Goal: Task Accomplishment & Management: Use online tool/utility

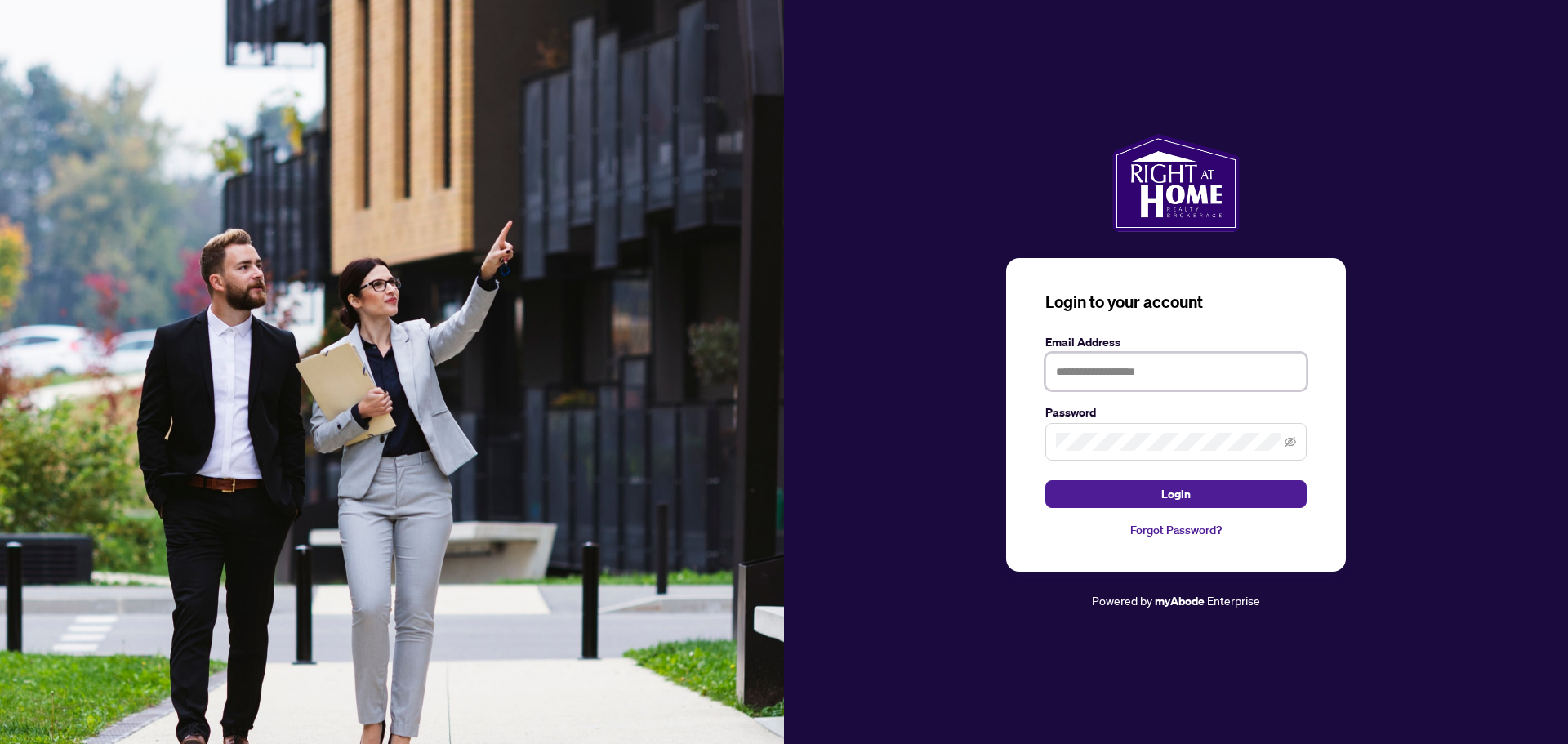
click at [1100, 373] on input "text" at bounding box center [1176, 372] width 261 height 38
type input "**********"
click at [1186, 496] on span "Login" at bounding box center [1175, 494] width 29 height 26
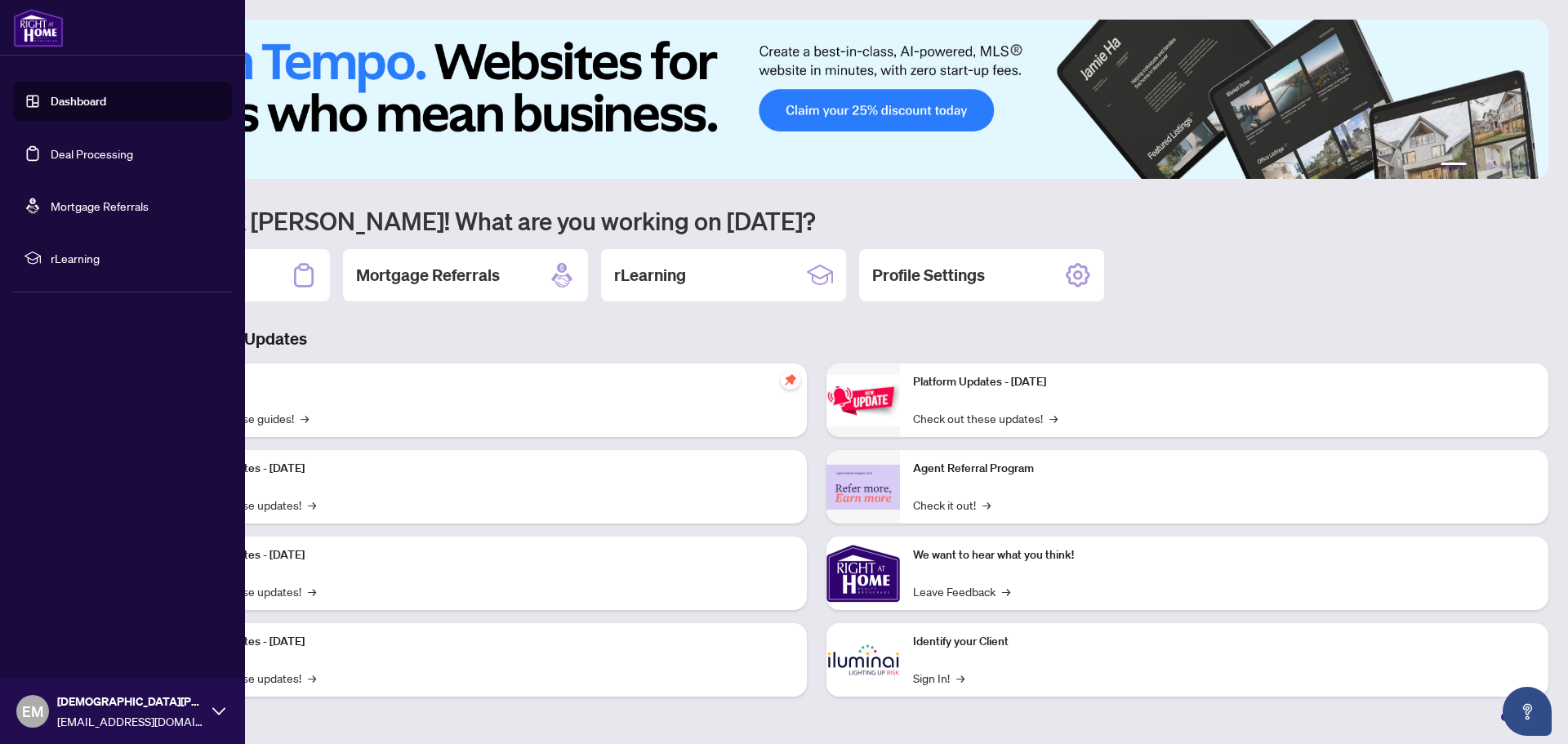
click at [98, 151] on link "Deal Processing" at bounding box center [92, 153] width 82 height 15
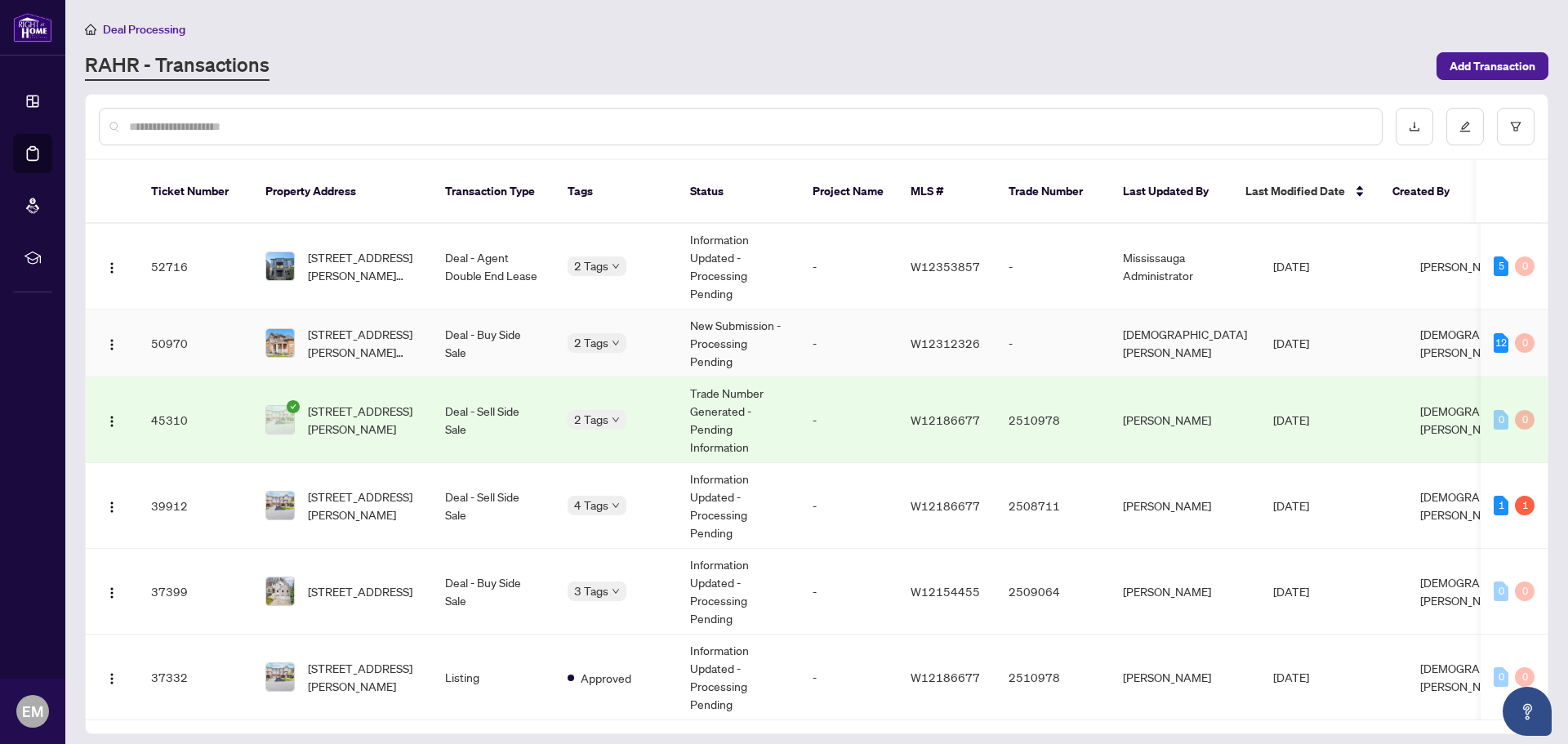
click at [453, 321] on td "Deal - Buy Side Sale" at bounding box center [493, 344] width 123 height 68
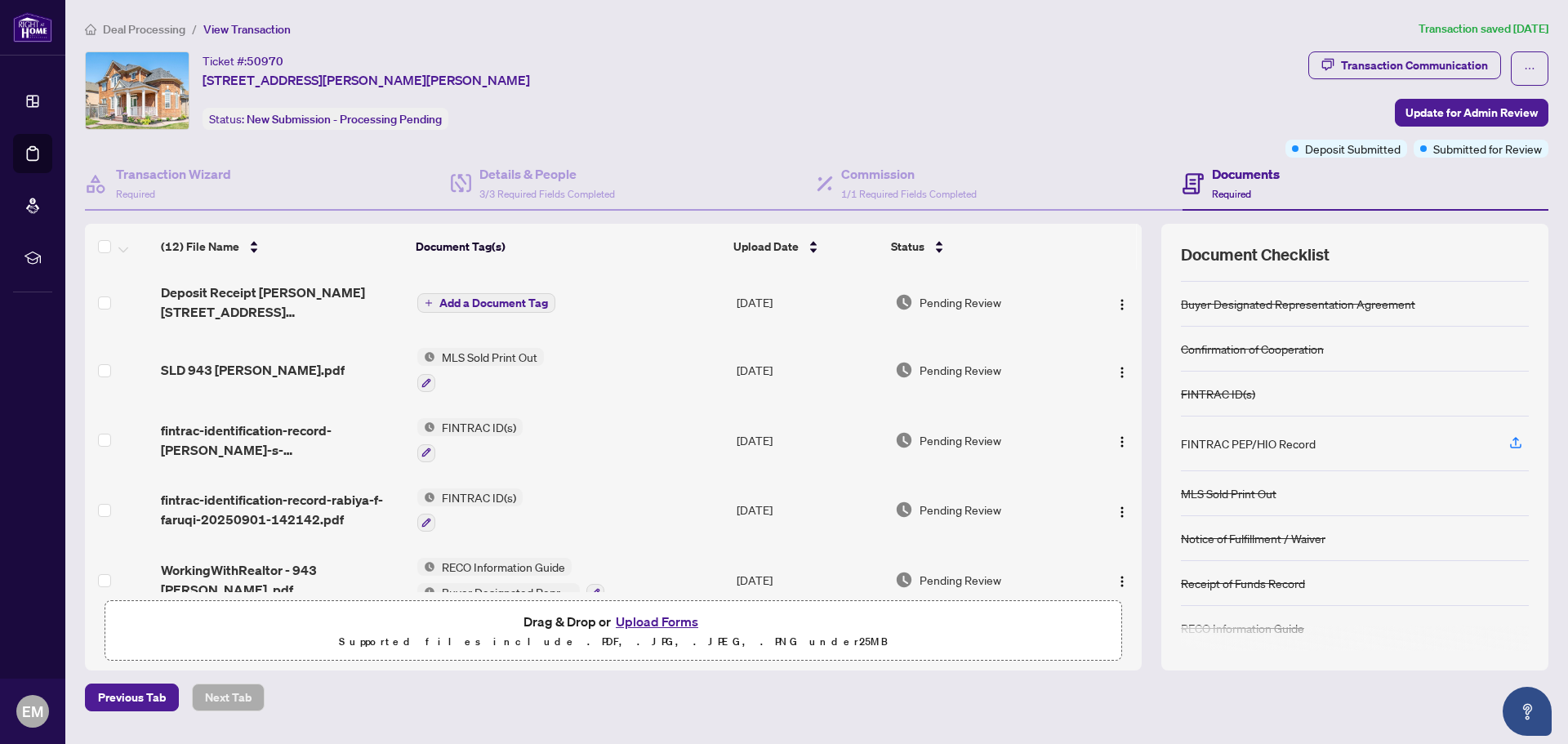
scroll to position [42, 0]
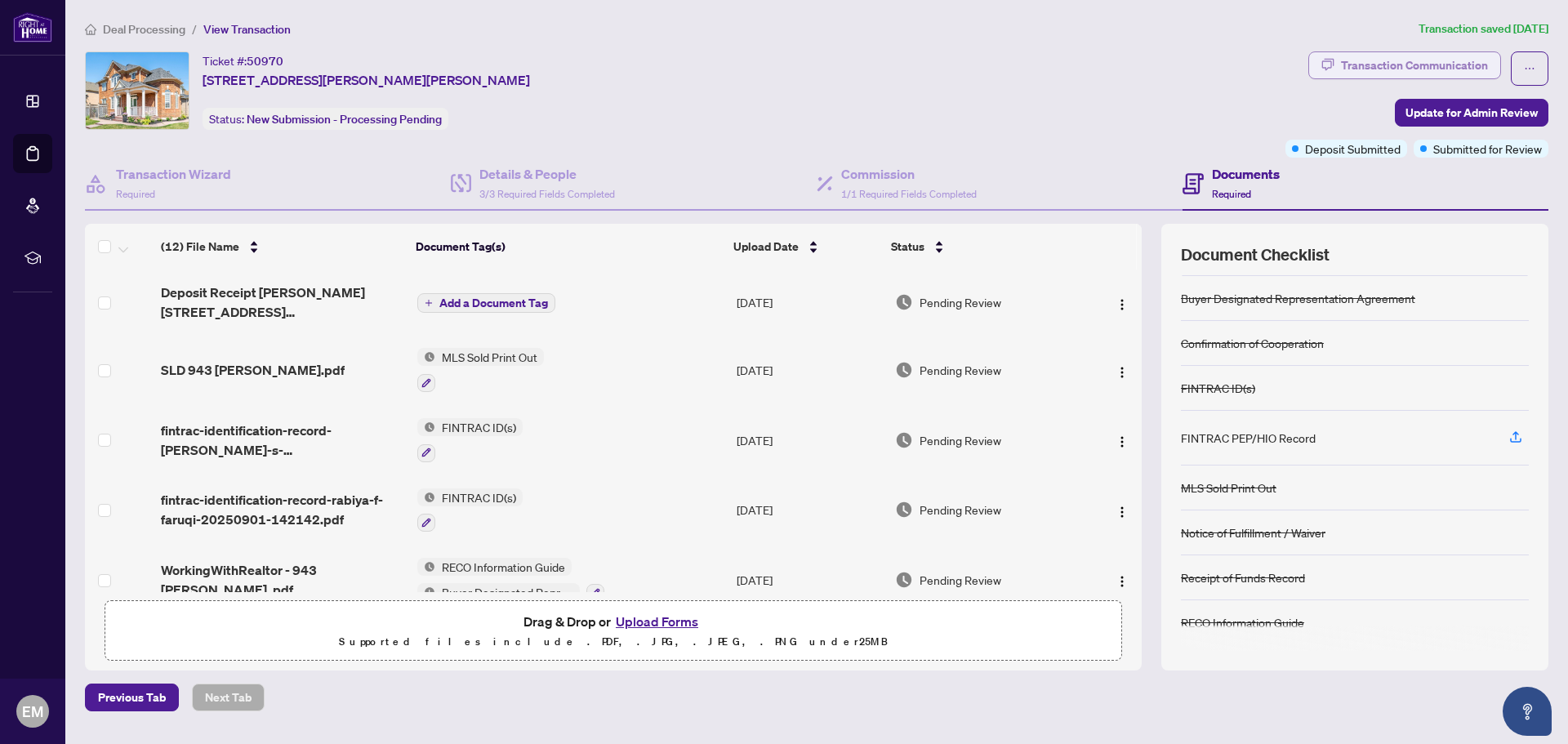
click at [1393, 59] on div "Transaction Communication" at bounding box center [1414, 65] width 147 height 26
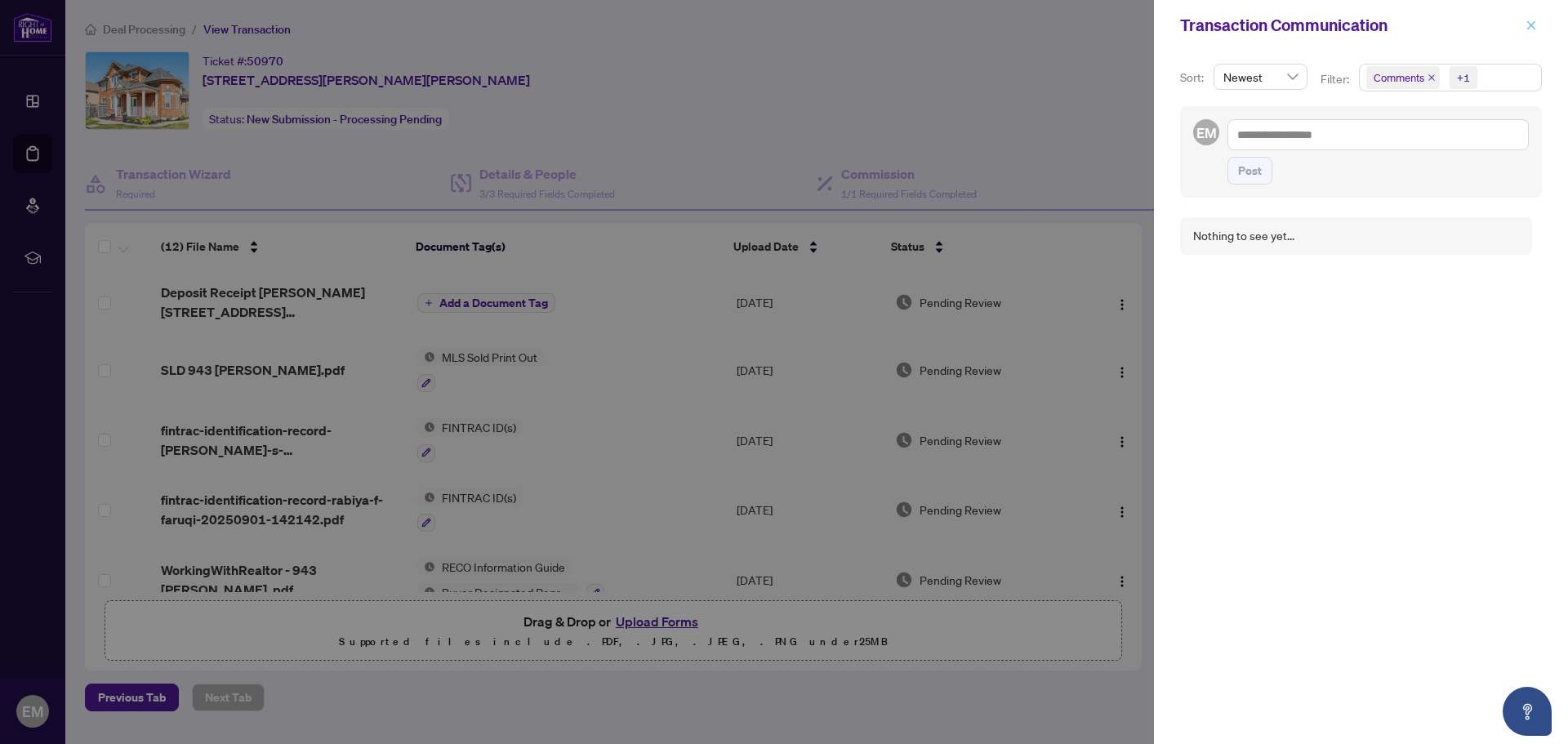
click at [1532, 21] on icon "close" at bounding box center [1531, 25] width 11 height 11
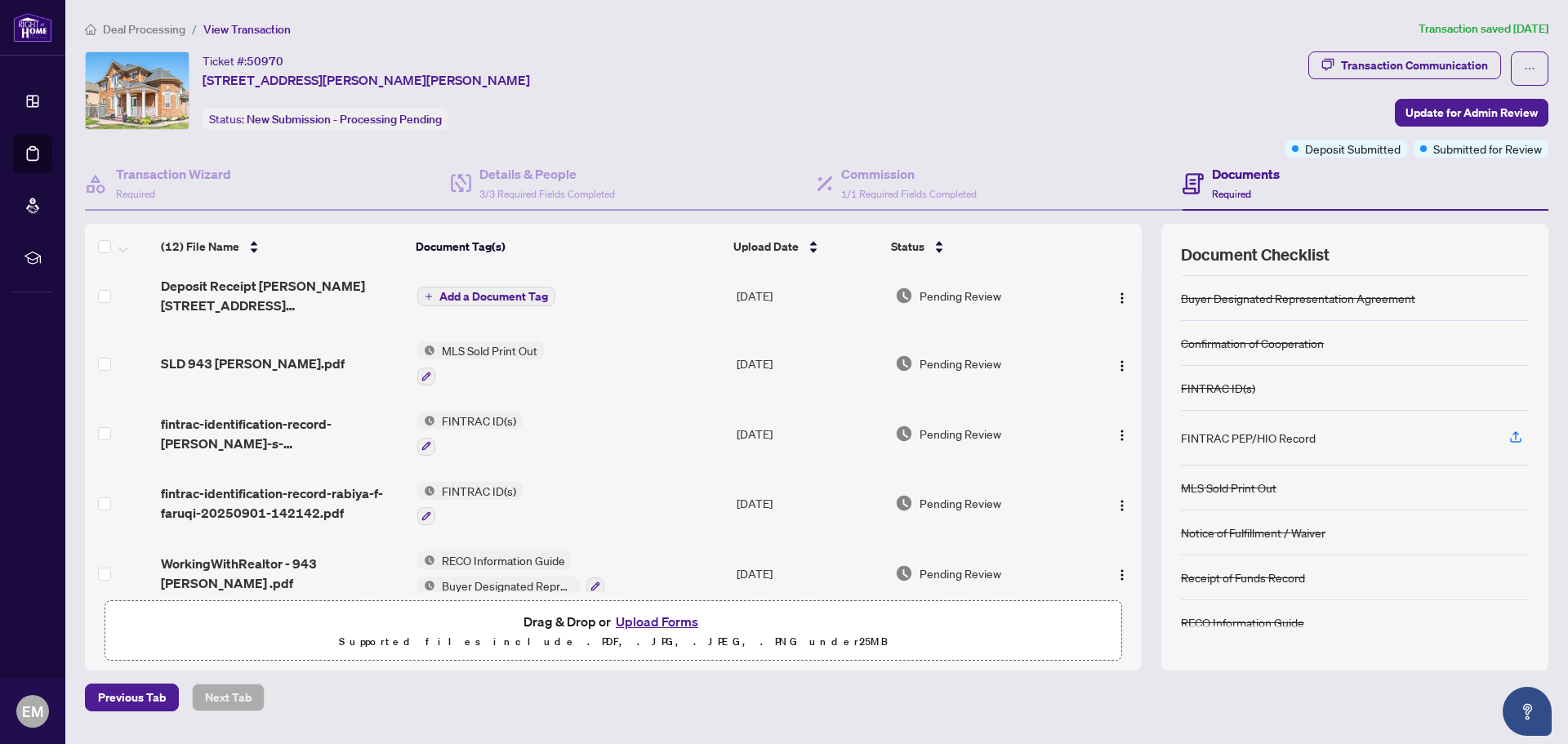
scroll to position [0, 0]
